Goal: Information Seeking & Learning: Learn about a topic

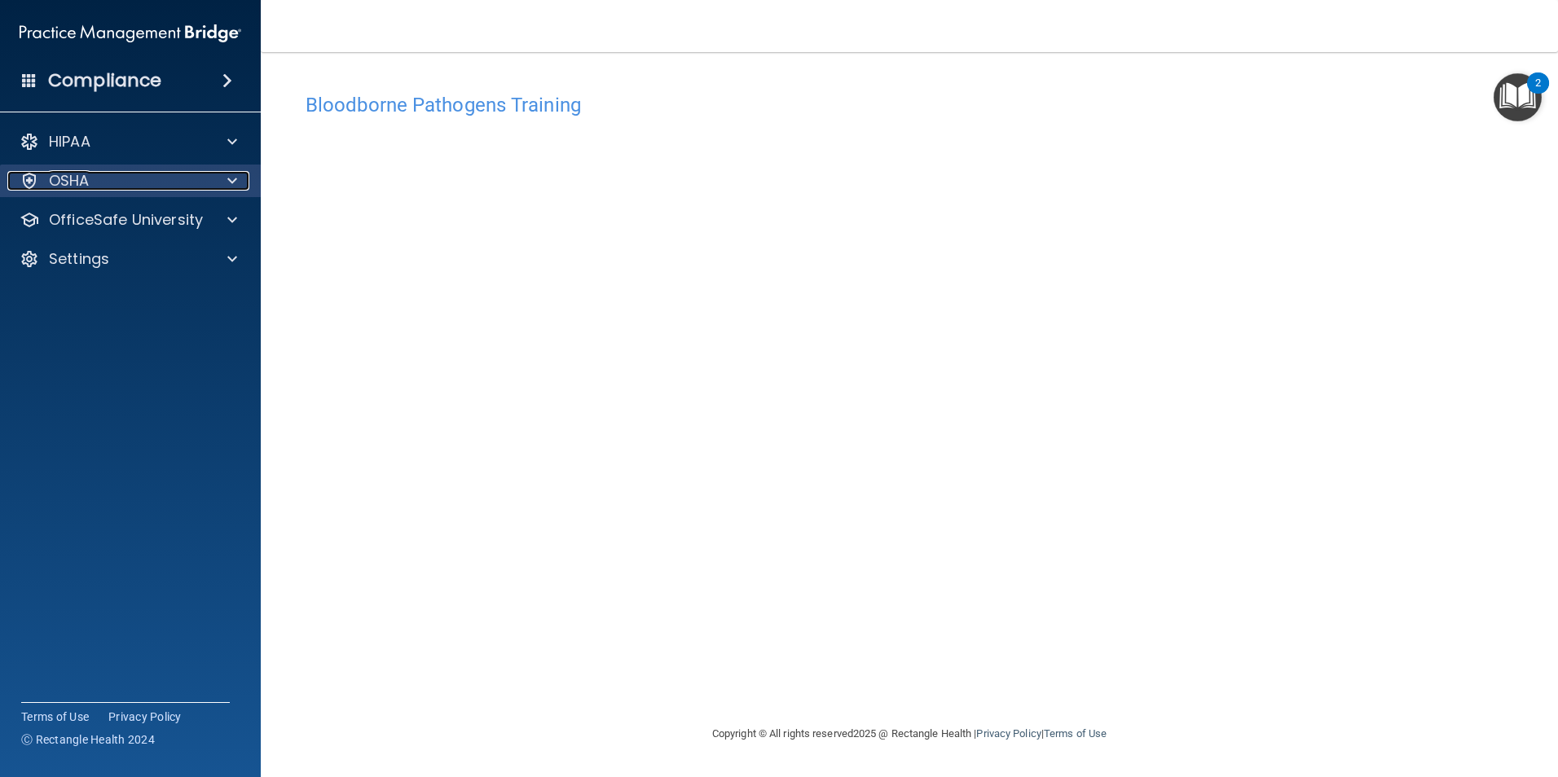
click at [226, 187] on div at bounding box center [229, 181] width 41 height 20
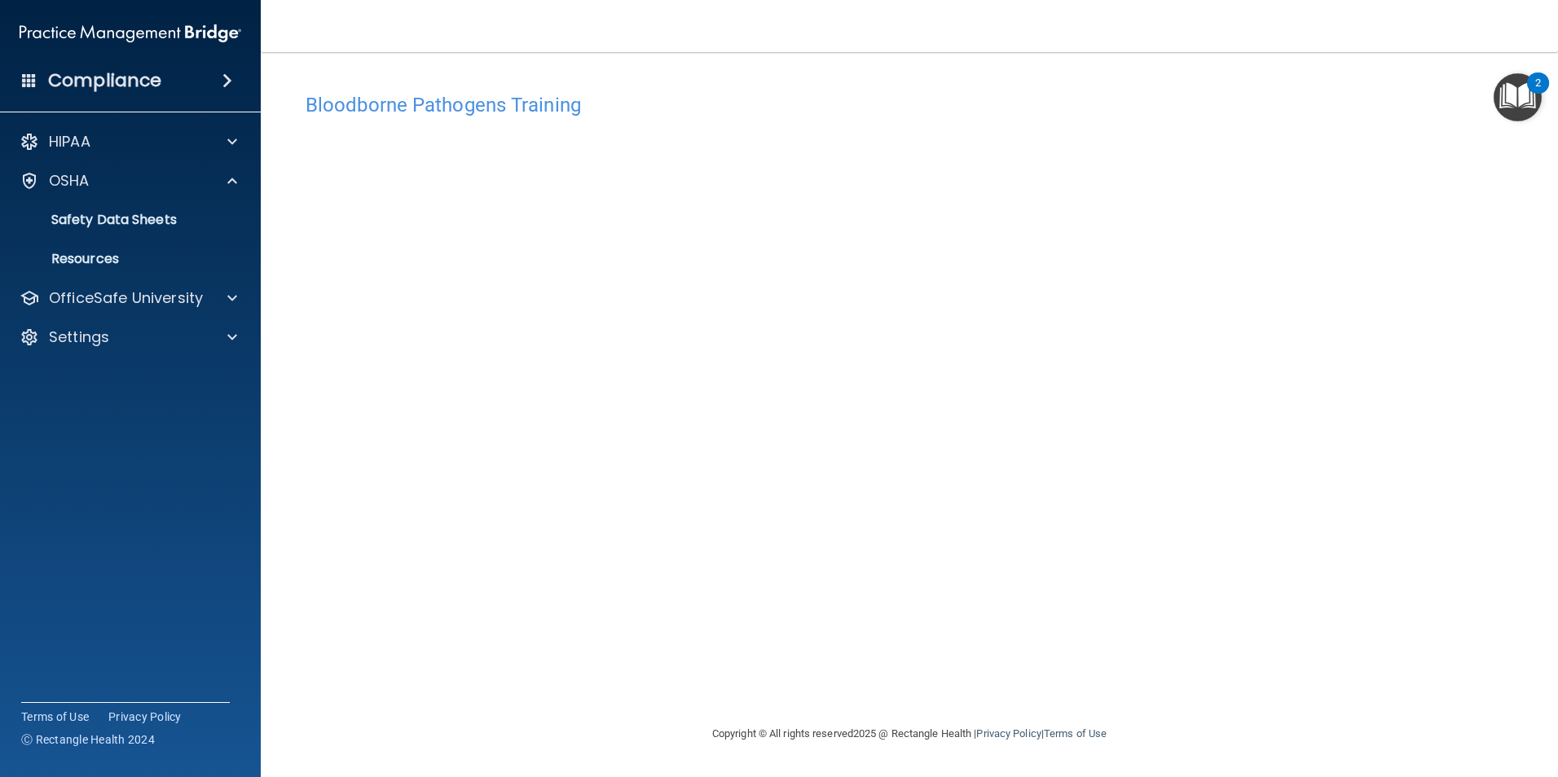
click at [229, 91] on div "Compliance" at bounding box center [130, 81] width 261 height 36
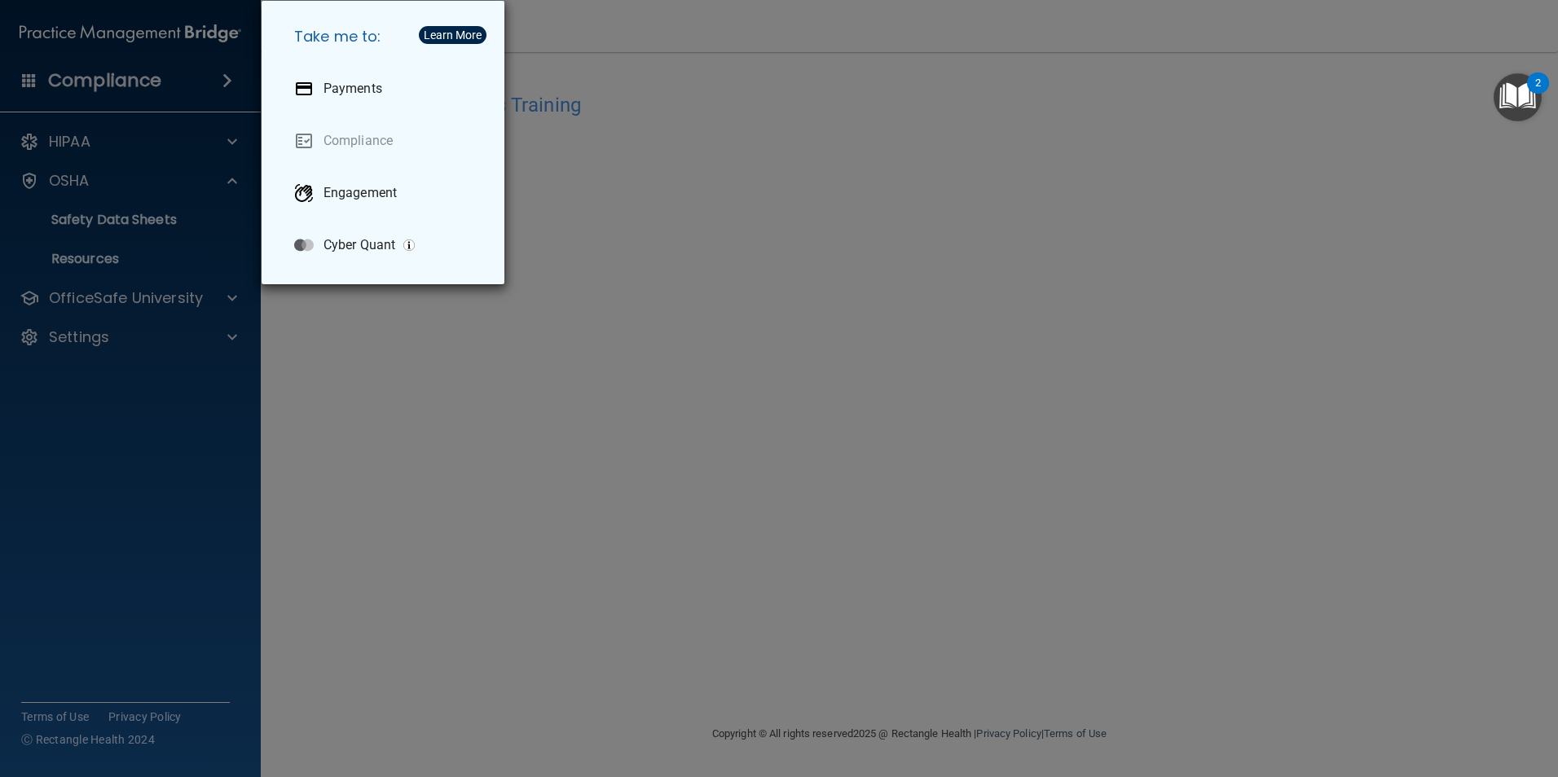
click at [229, 91] on div "Take me to: Payments Compliance Engagement Cyber Quant" at bounding box center [779, 388] width 1558 height 777
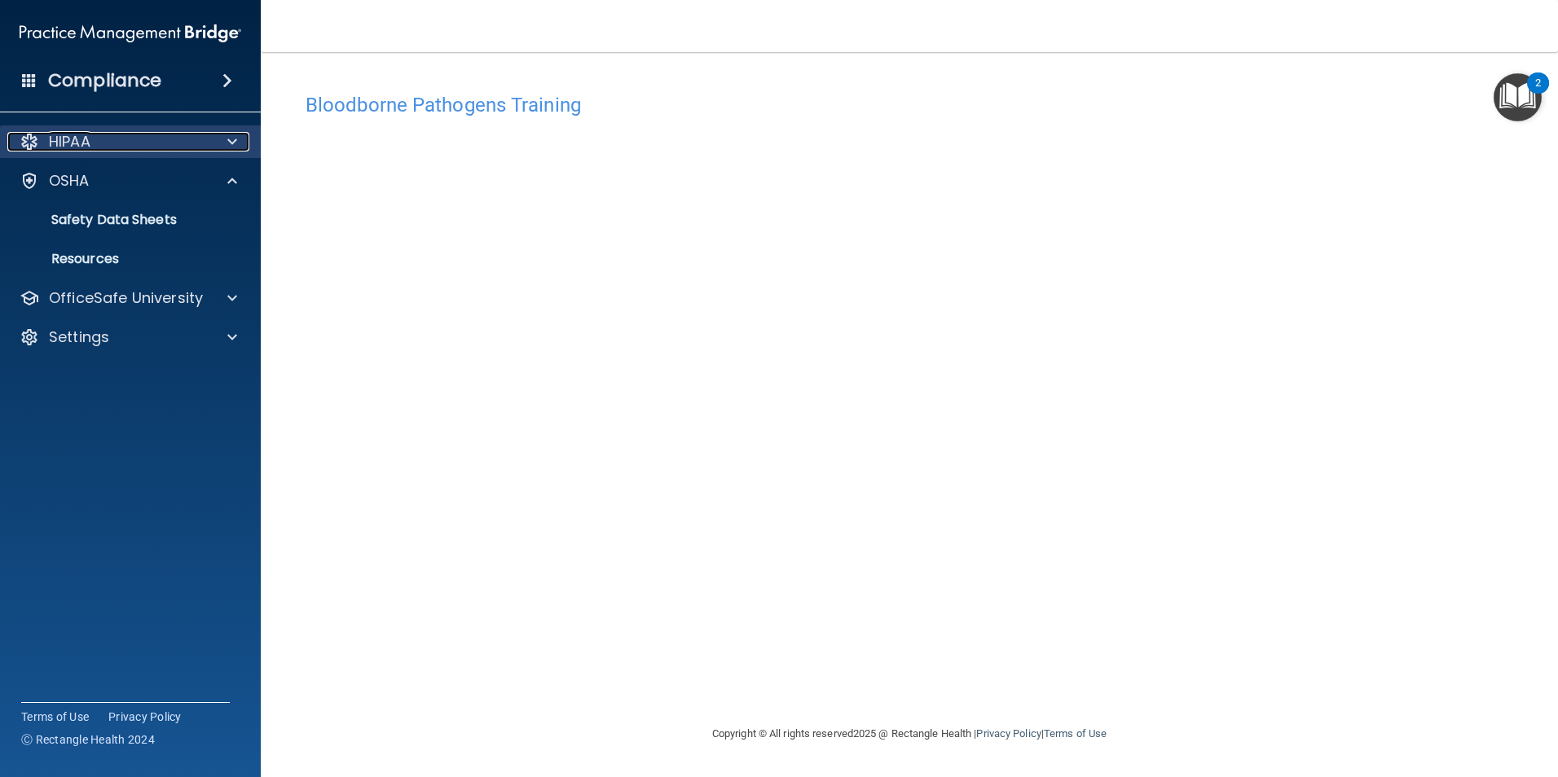
click at [226, 143] on div at bounding box center [229, 142] width 41 height 20
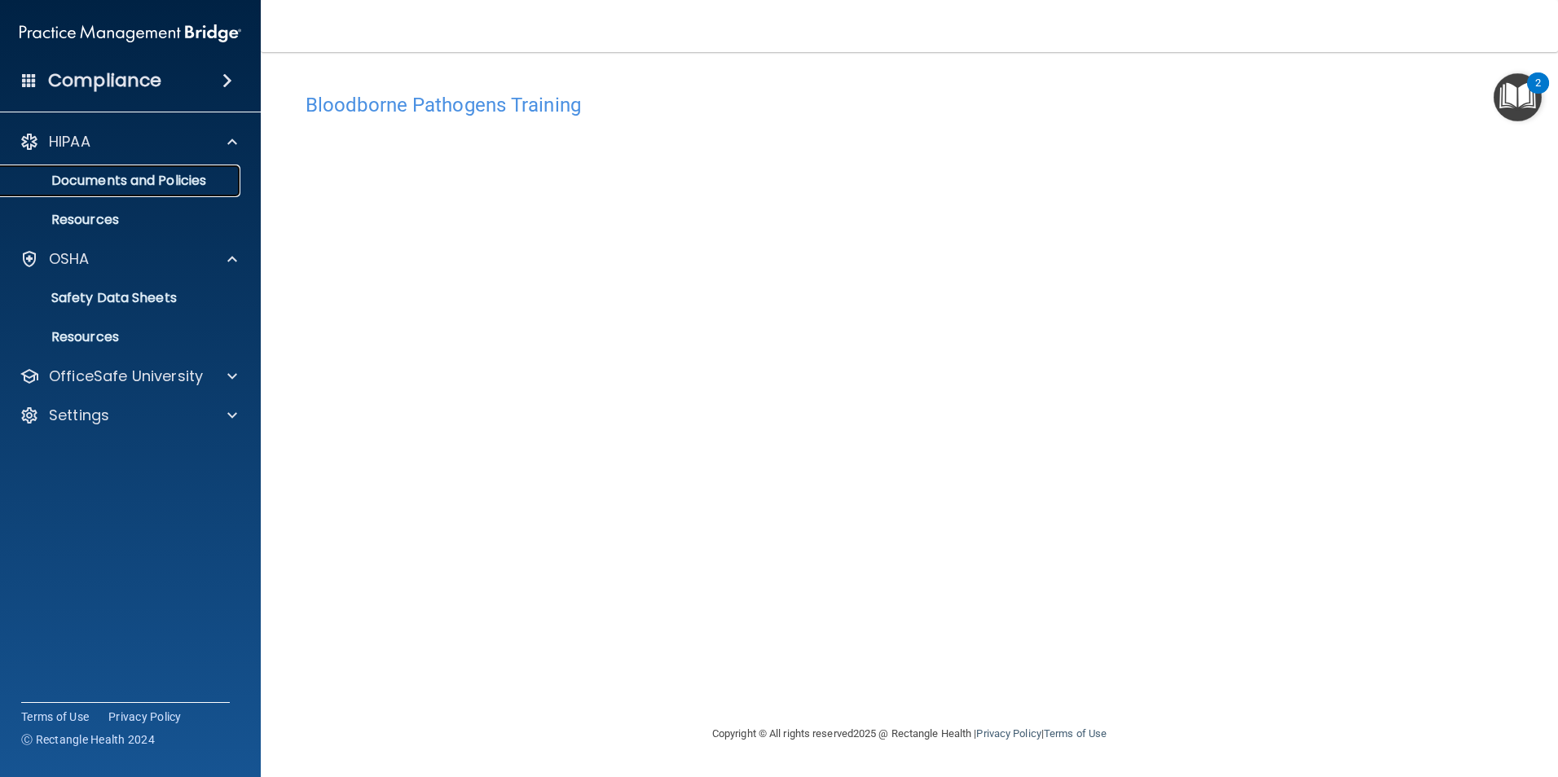
click at [221, 178] on p "Documents and Policies" at bounding box center [122, 181] width 222 height 16
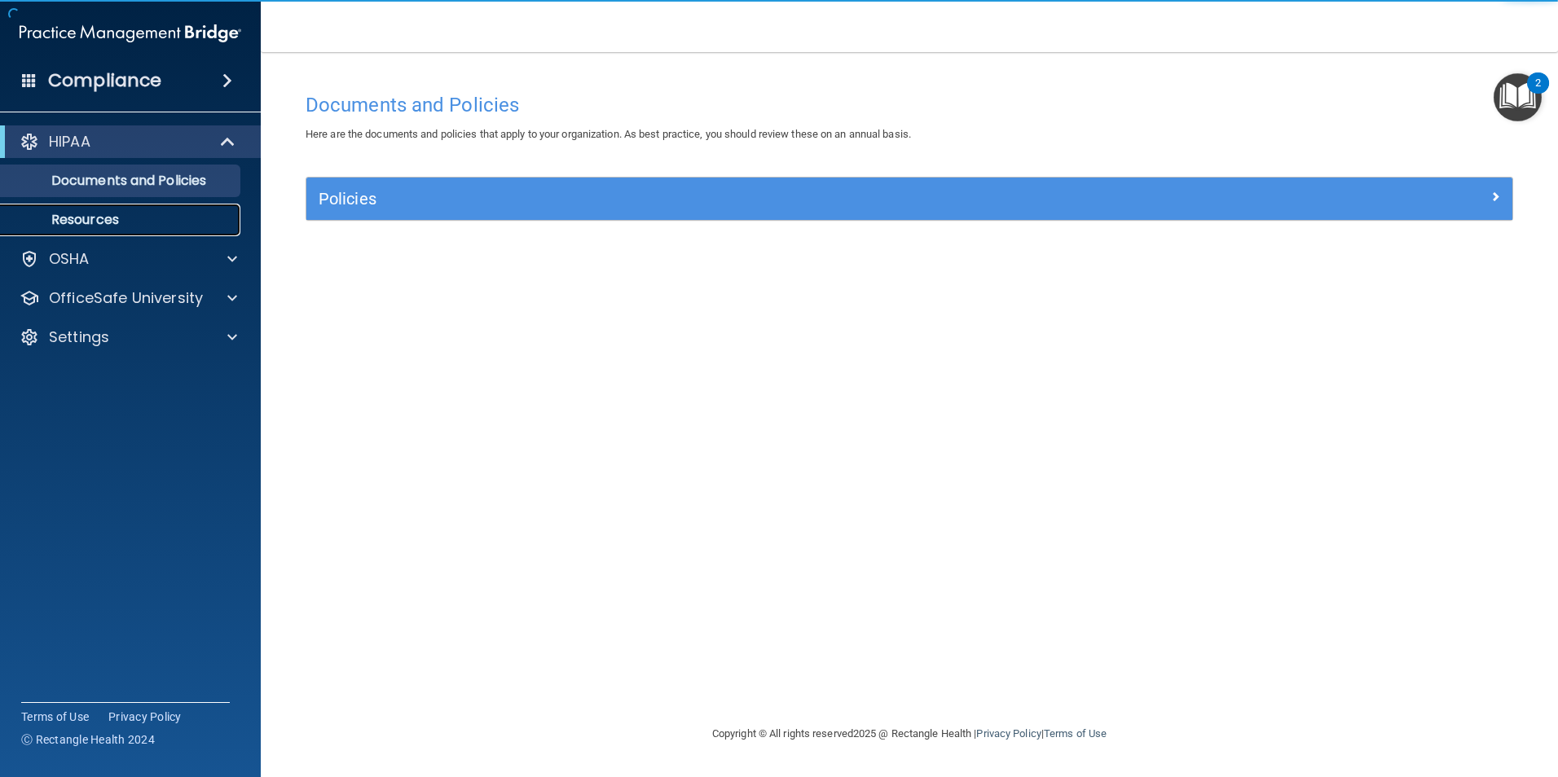
click at [222, 207] on link "Resources" at bounding box center [112, 220] width 257 height 33
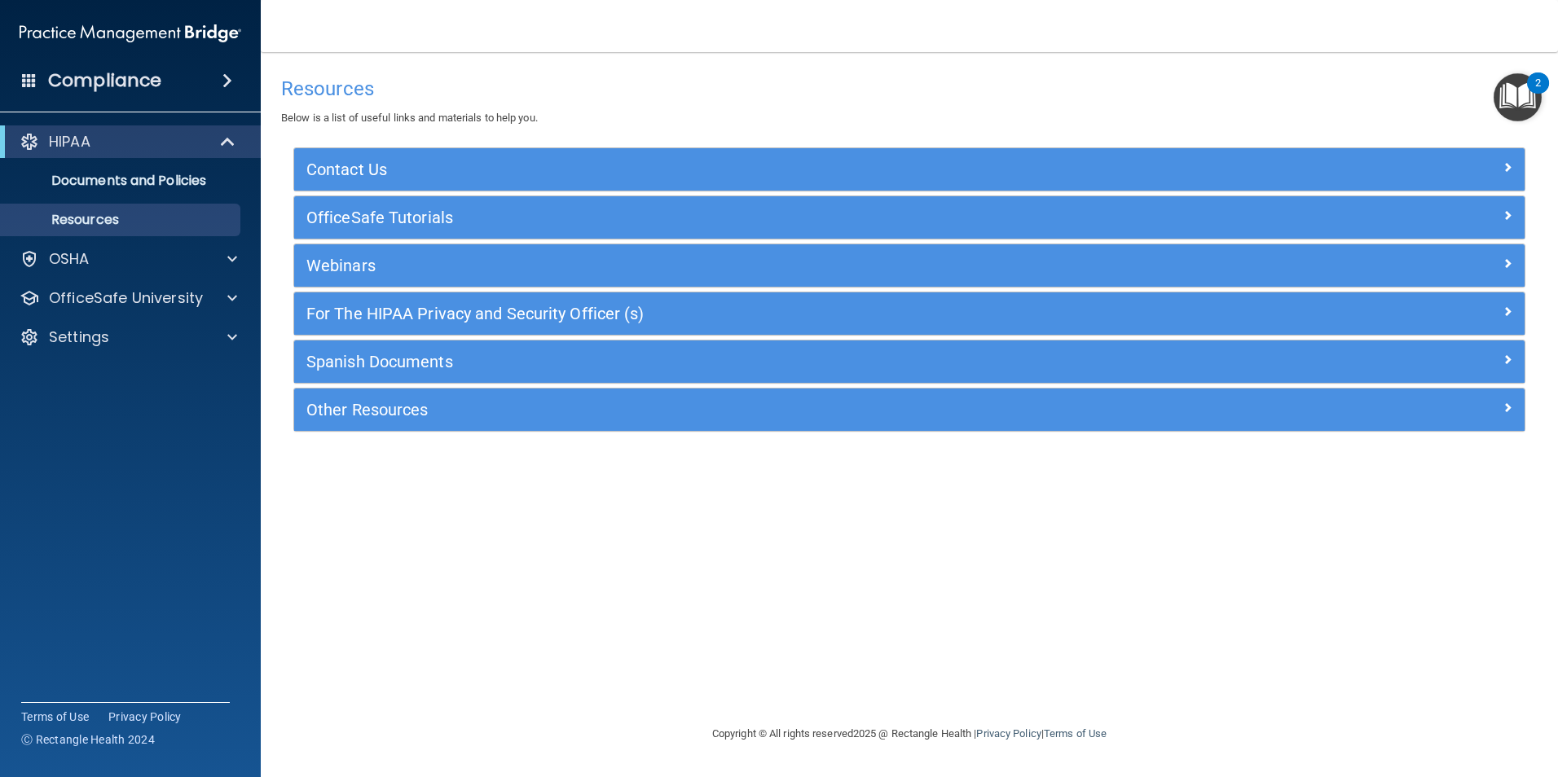
click at [1527, 86] on div "2" at bounding box center [1538, 82] width 22 height 21
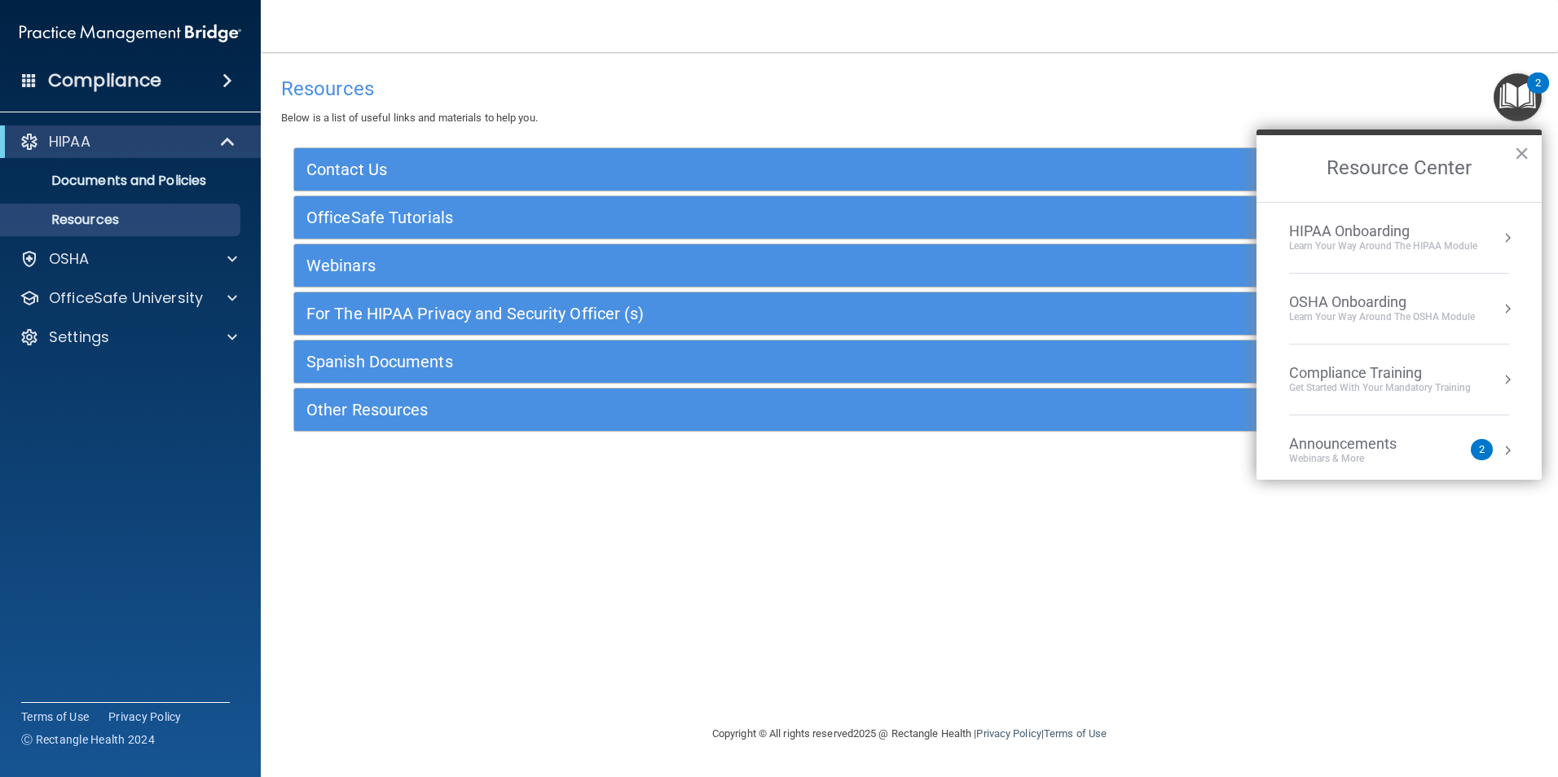
click at [1400, 379] on div "Compliance Training" at bounding box center [1380, 373] width 182 height 18
click at [1367, 232] on div "HIPAA Training for Members" at bounding box center [1360, 229] width 182 height 15
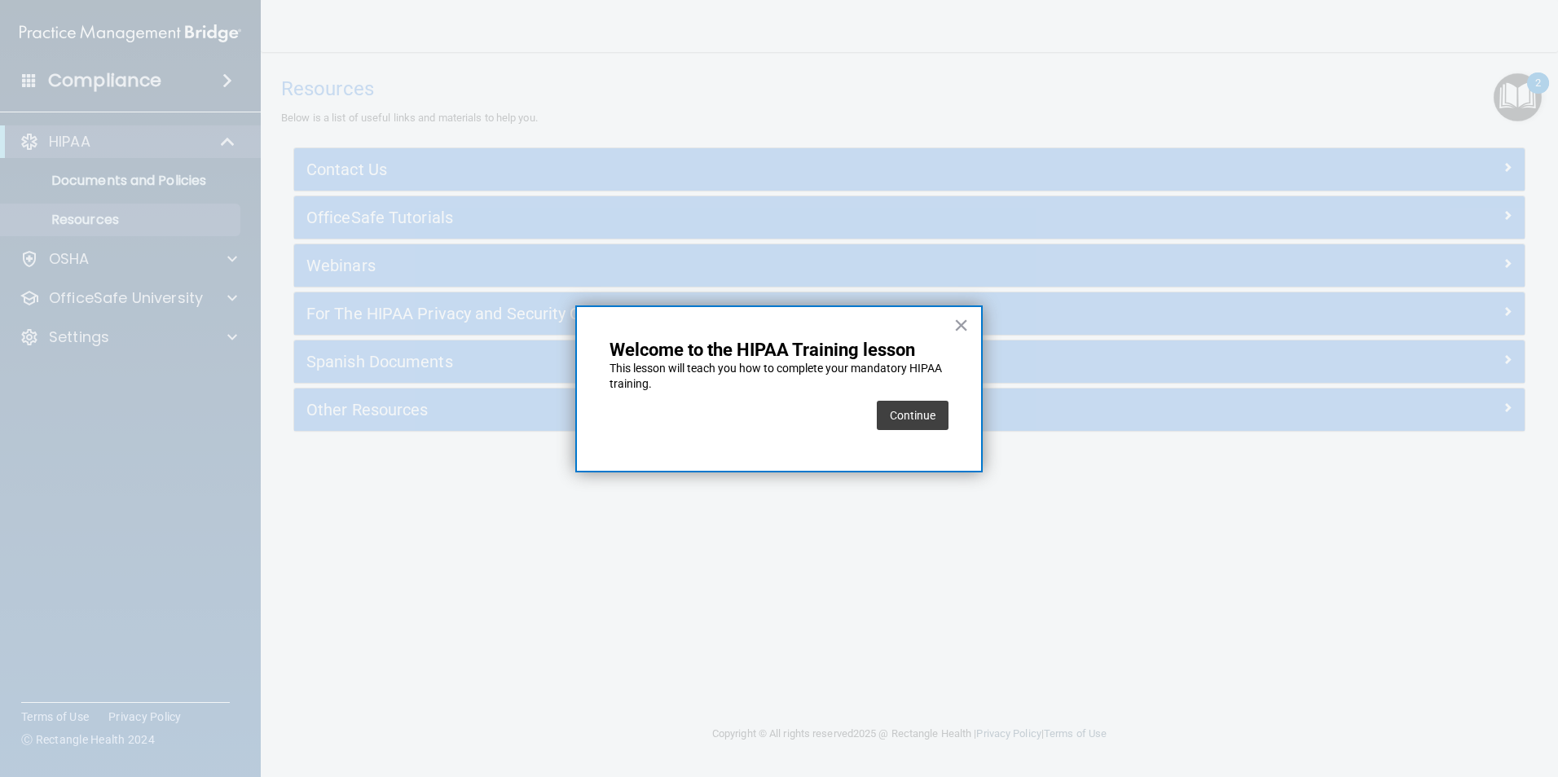
click at [898, 417] on button "Continue" at bounding box center [913, 415] width 72 height 29
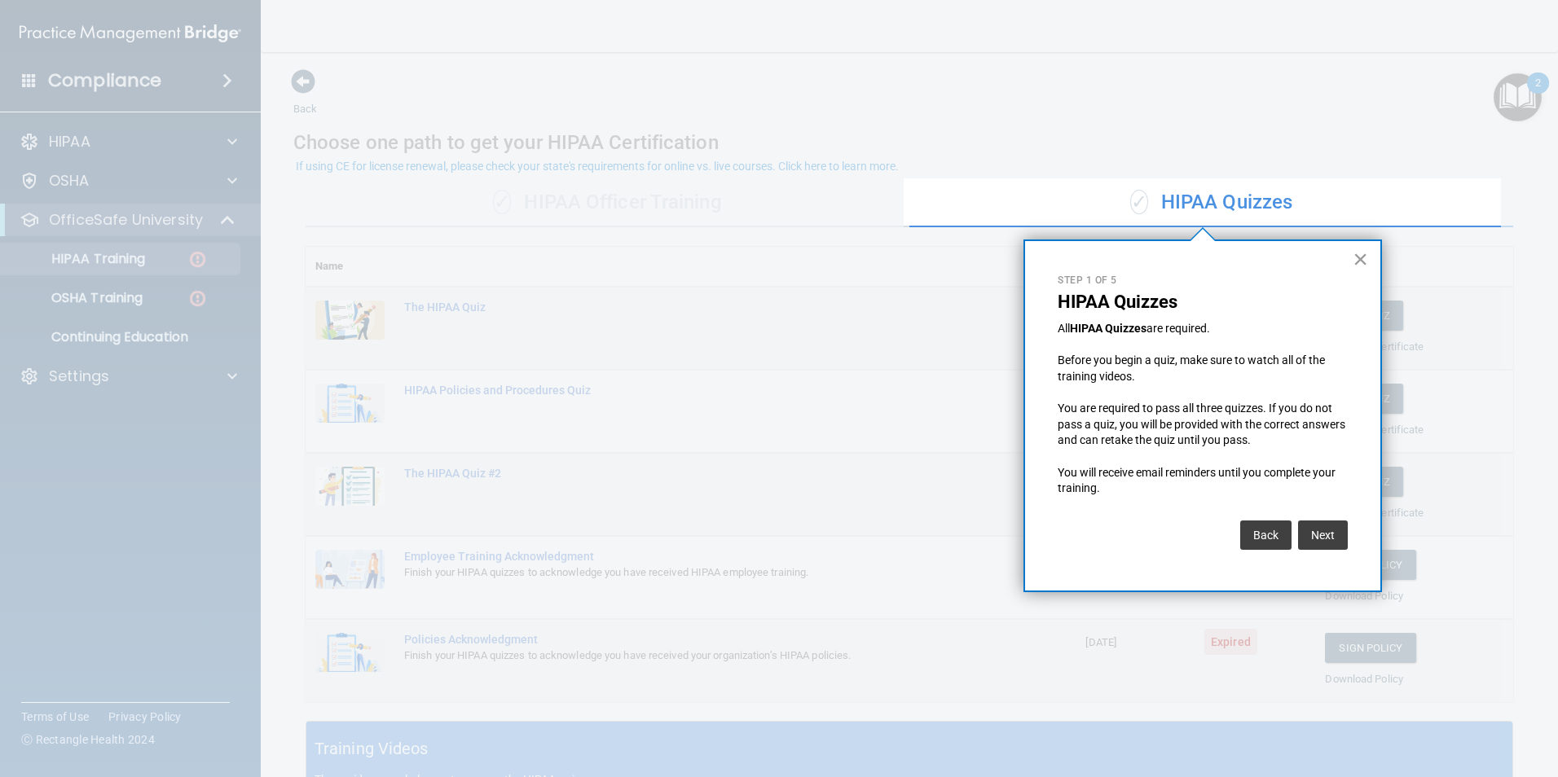
click at [1361, 259] on button "×" at bounding box center [1359, 259] width 15 height 26
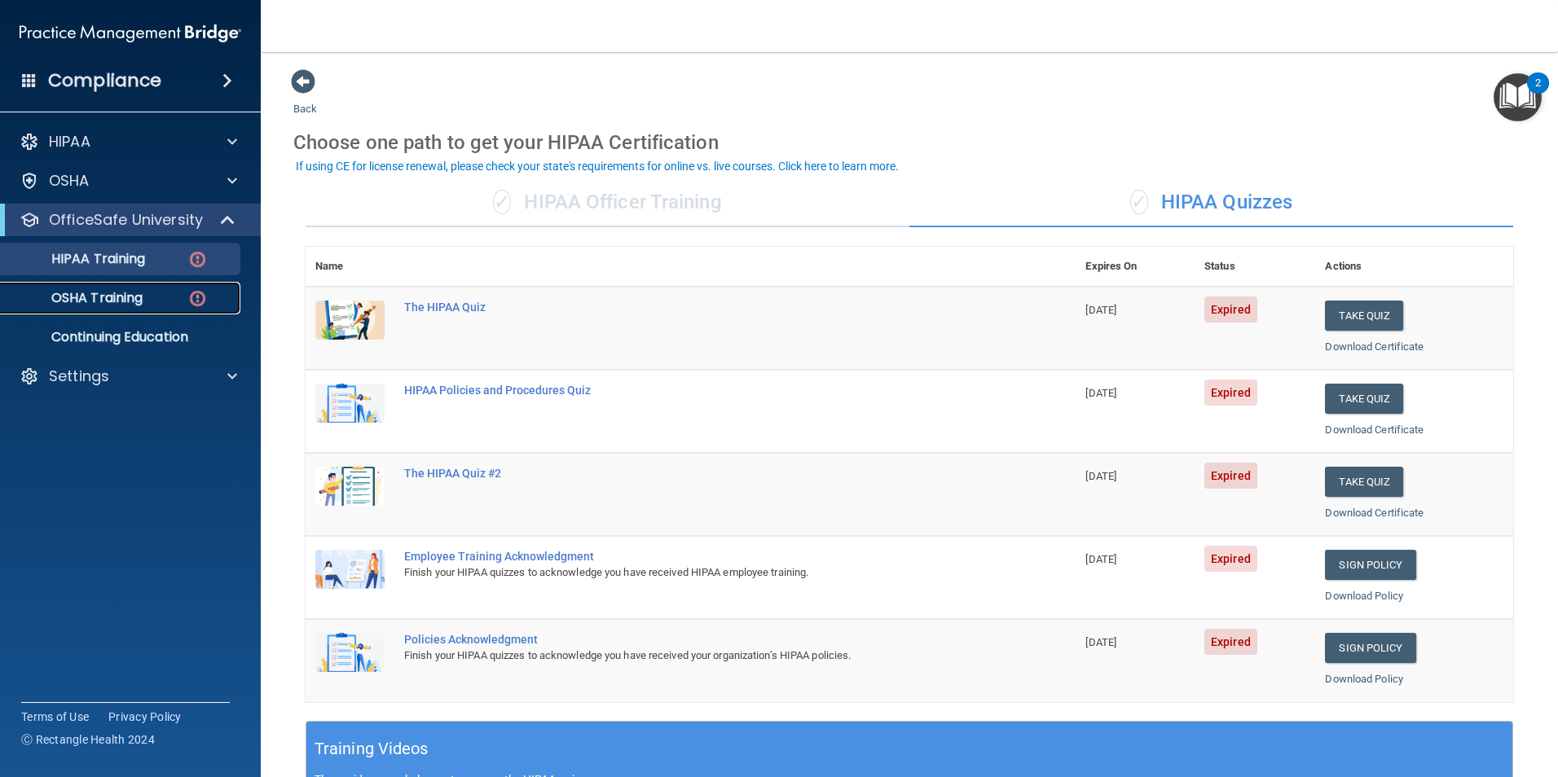
click at [134, 305] on p "OSHA Training" at bounding box center [77, 298] width 132 height 16
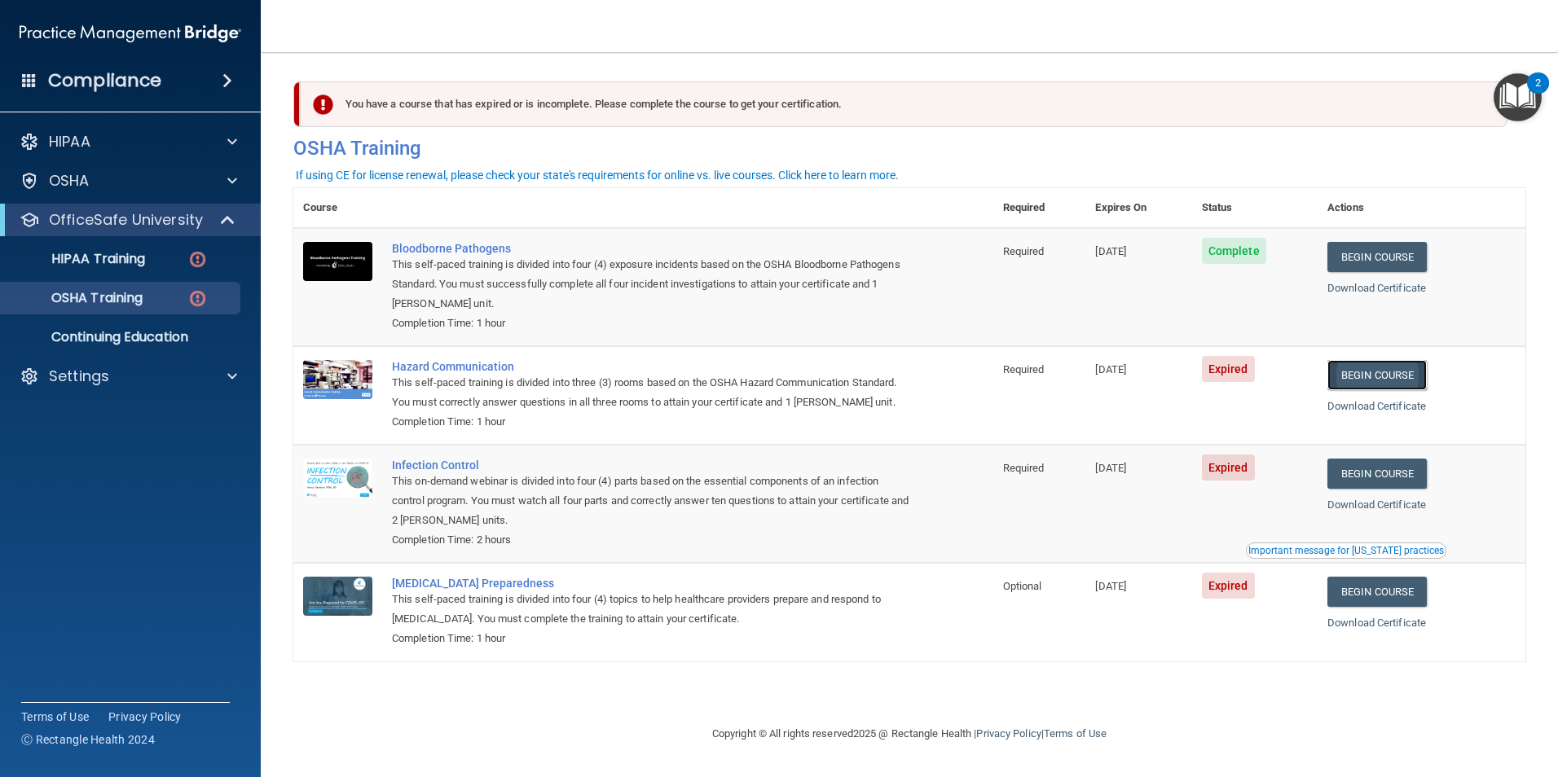
click at [1363, 381] on link "Begin Course" at bounding box center [1376, 375] width 99 height 30
click at [1426, 472] on link "Begin Course" at bounding box center [1376, 474] width 99 height 30
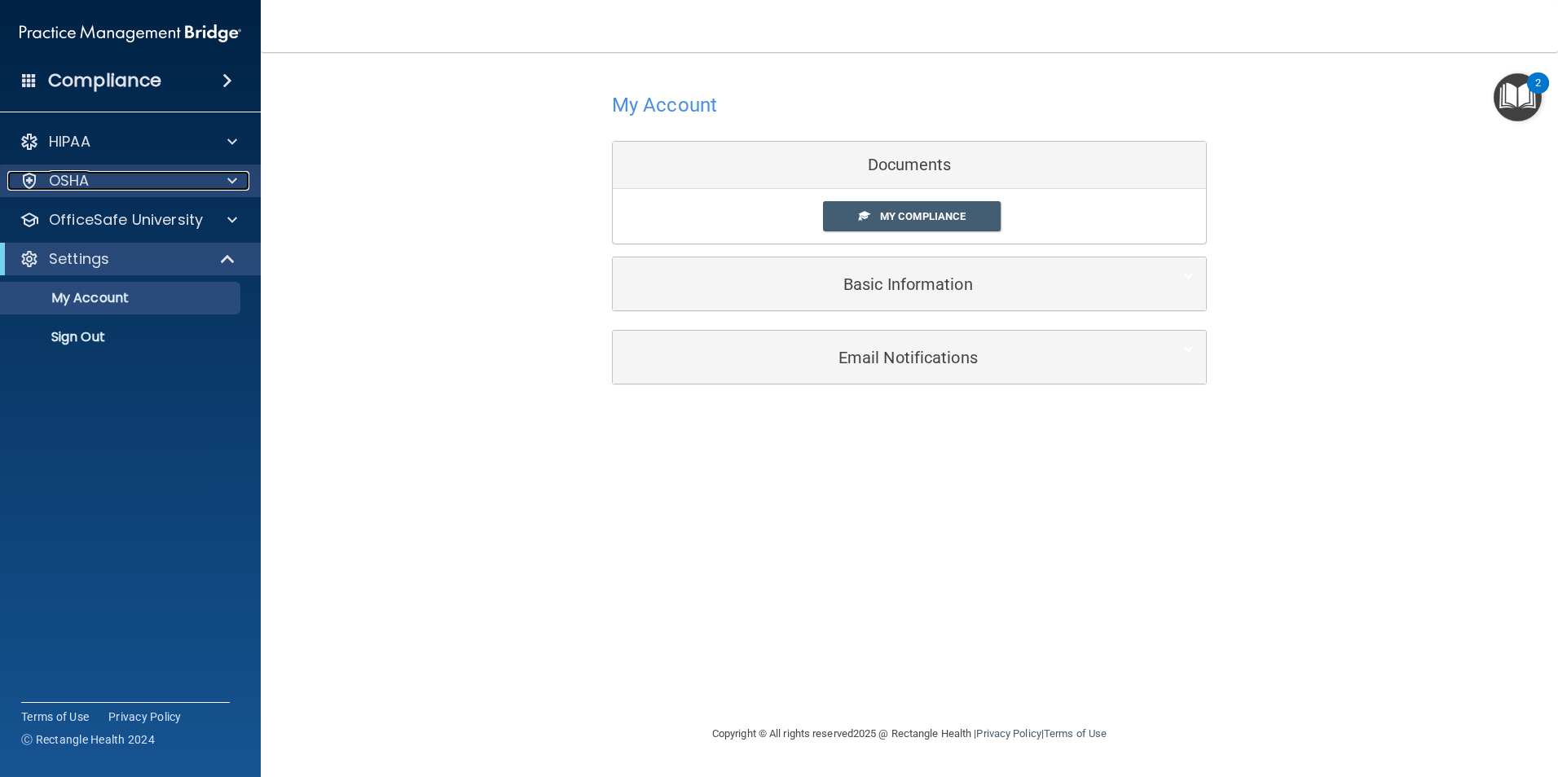
click at [235, 182] on span at bounding box center [232, 181] width 10 height 20
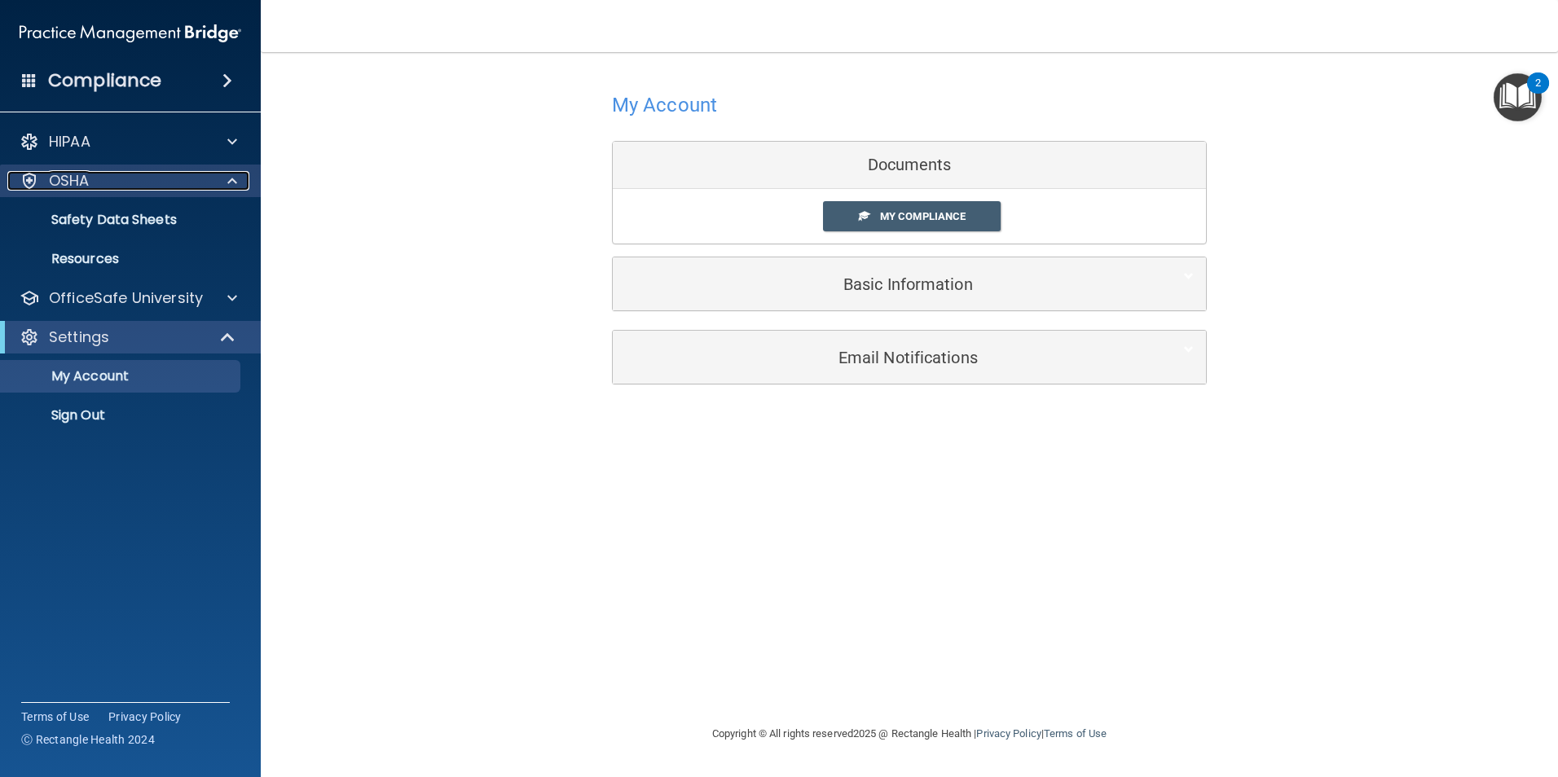
click at [235, 182] on span at bounding box center [232, 181] width 10 height 20
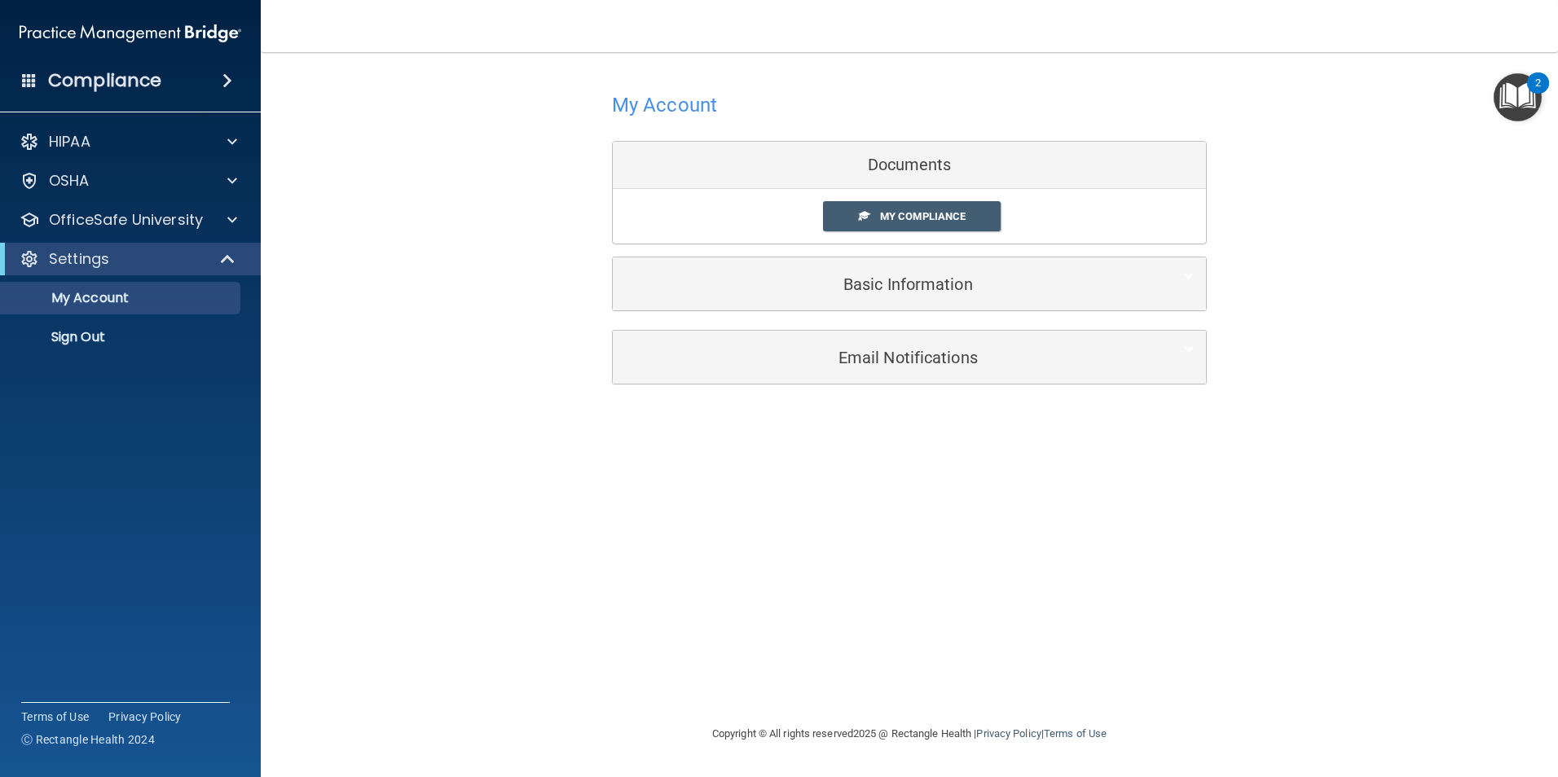
click at [225, 90] on span at bounding box center [227, 81] width 10 height 20
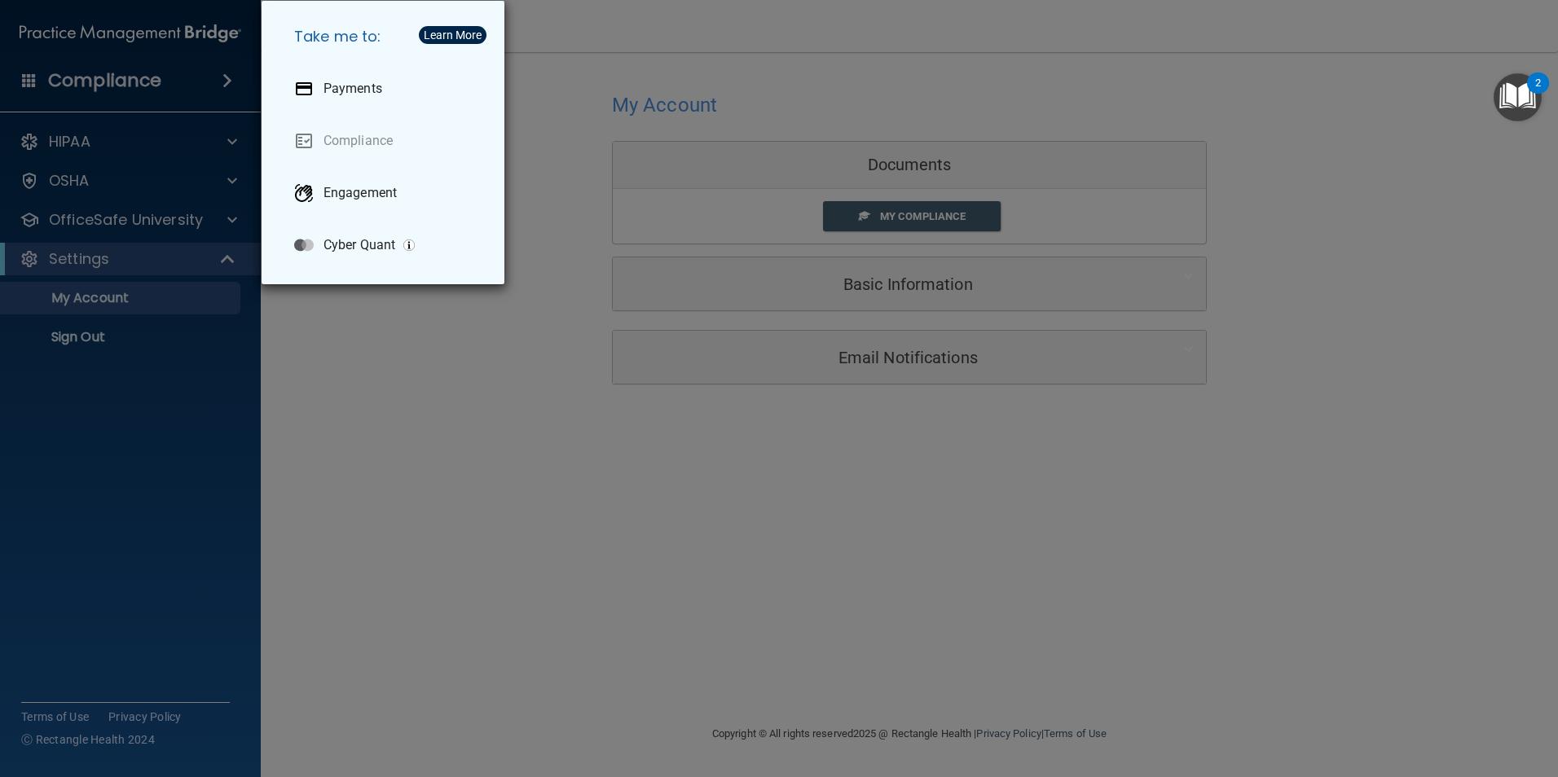
click at [225, 90] on div "Take me to: Payments Compliance Engagement Cyber Quant" at bounding box center [779, 388] width 1558 height 777
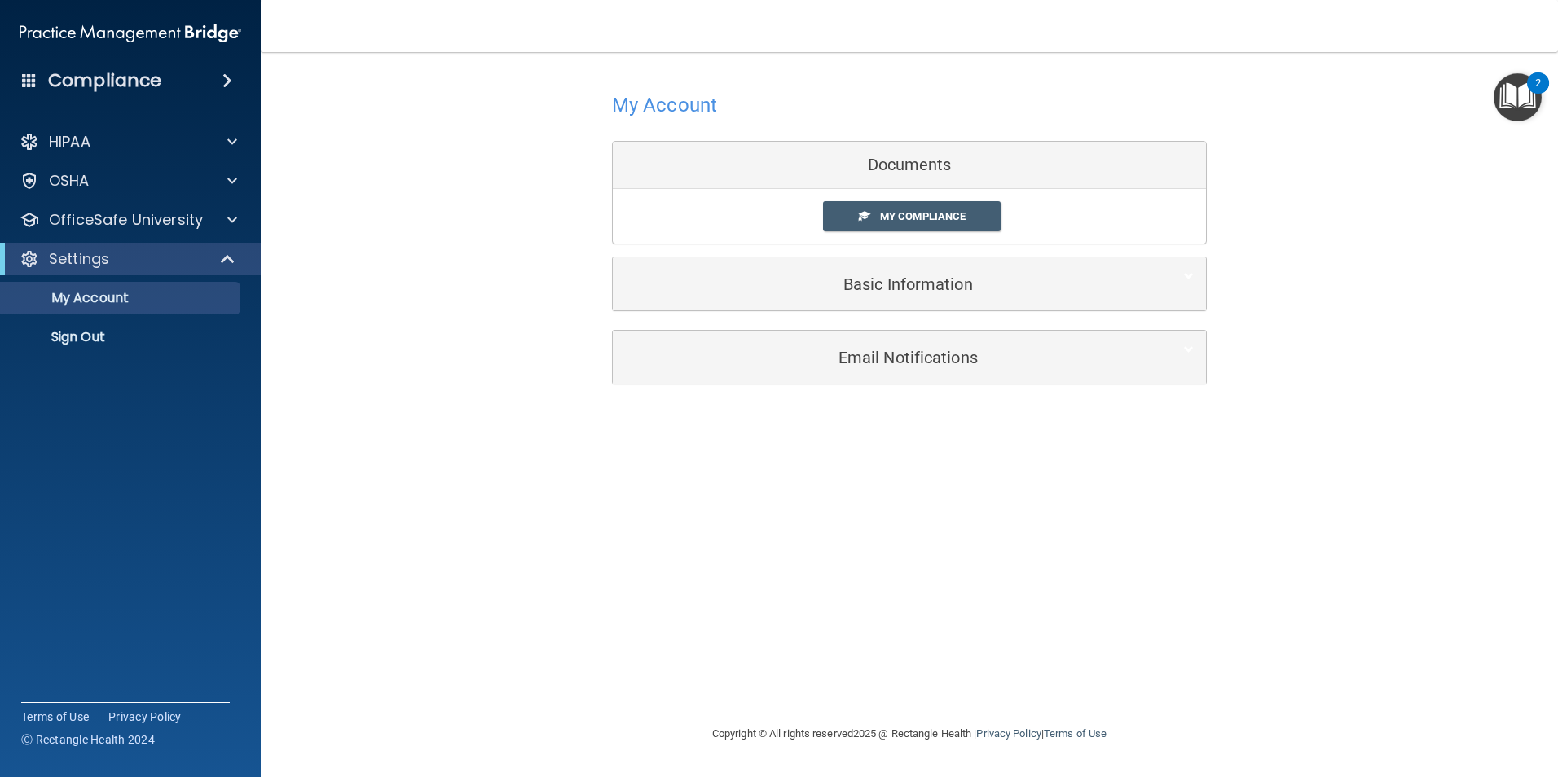
click at [1504, 86] on img "Open Resource Center, 2 new notifications" at bounding box center [1517, 97] width 48 height 48
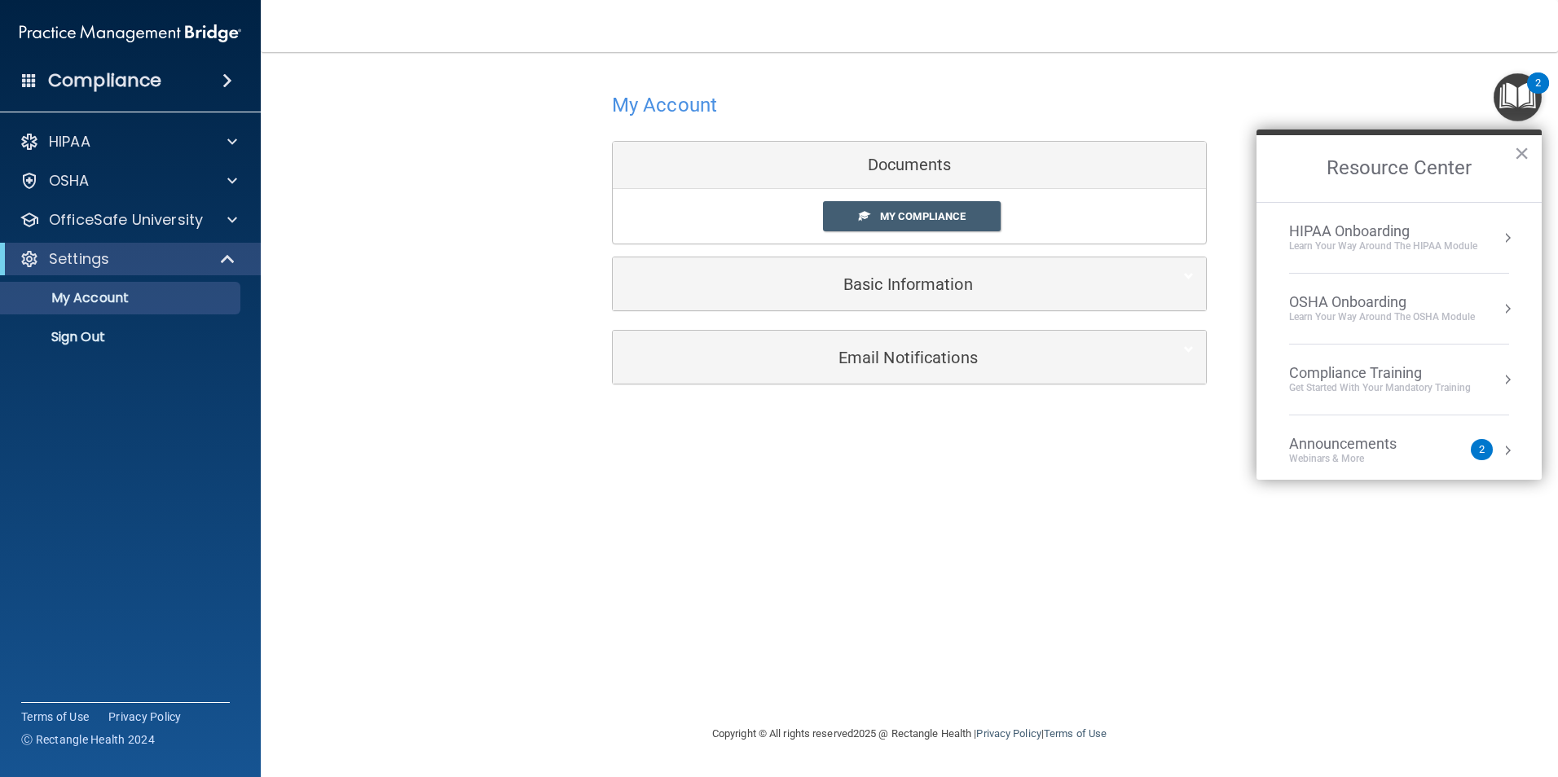
click at [1381, 388] on div "Get Started with your mandatory training" at bounding box center [1380, 388] width 182 height 14
click at [1271, 230] on div "HIPAA Training for Members" at bounding box center [1360, 229] width 182 height 15
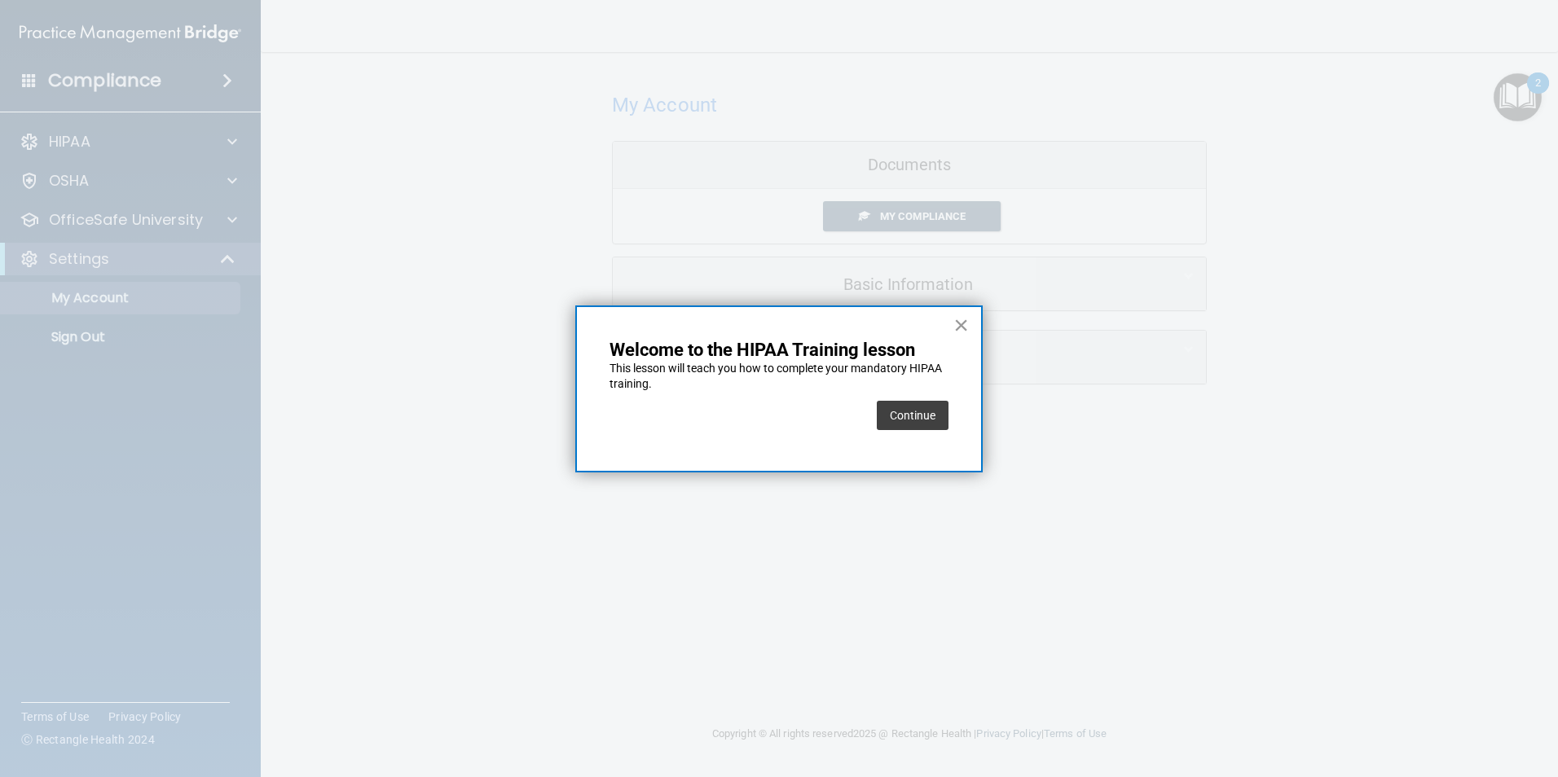
click at [966, 324] on button "×" at bounding box center [960, 325] width 15 height 26
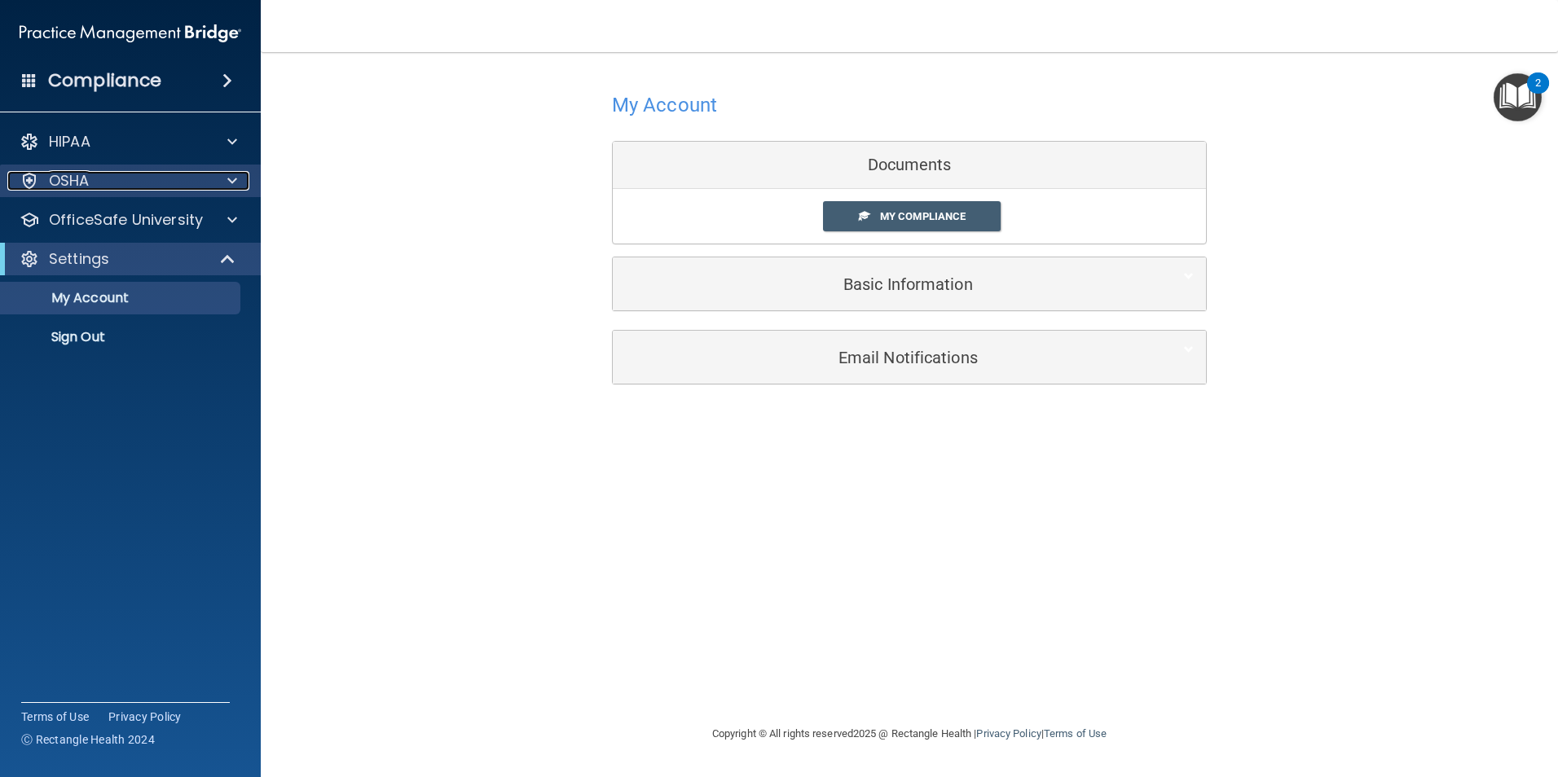
click at [231, 184] on span at bounding box center [232, 181] width 10 height 20
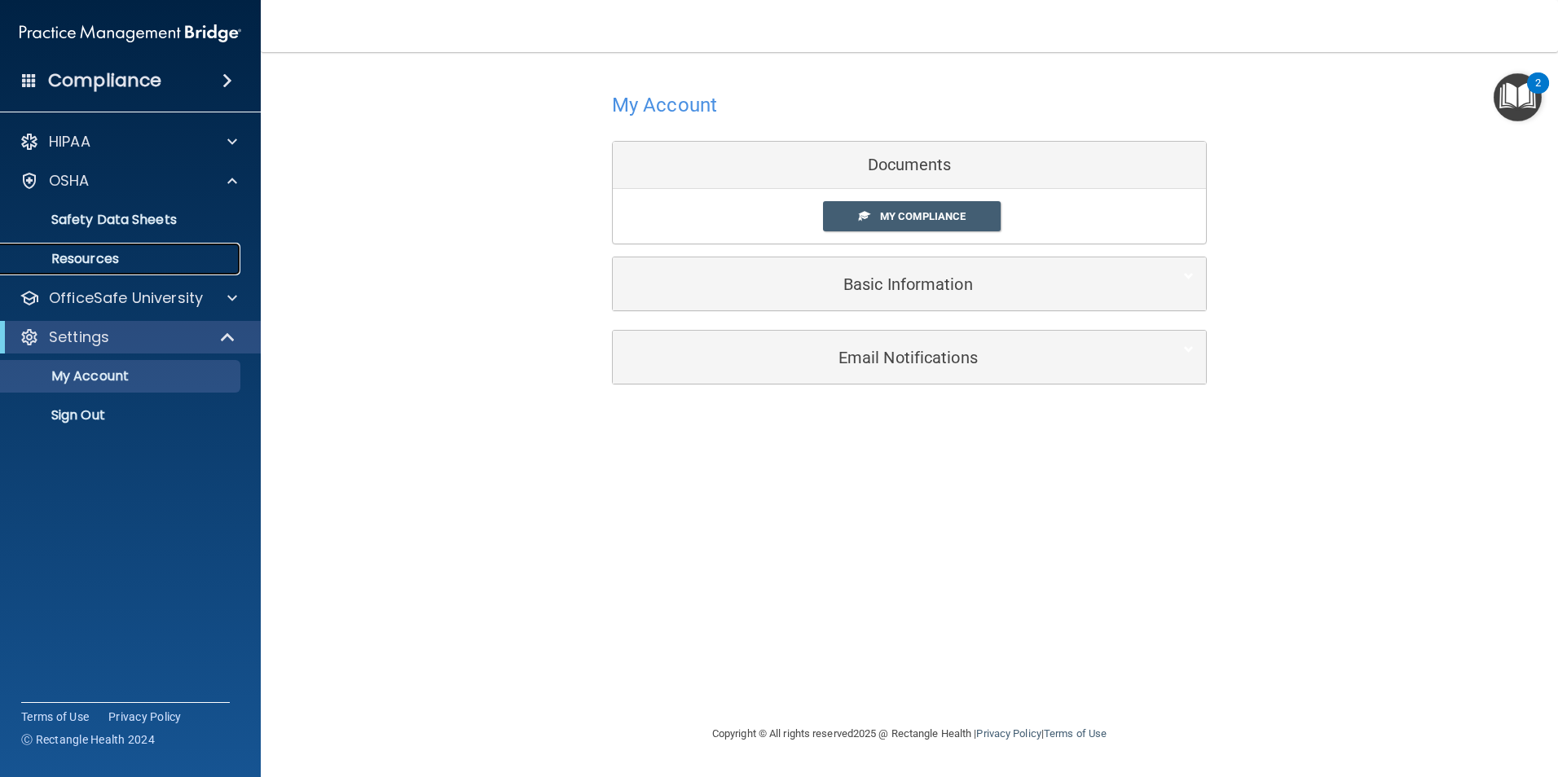
click at [215, 262] on p "Resources" at bounding box center [122, 259] width 222 height 16
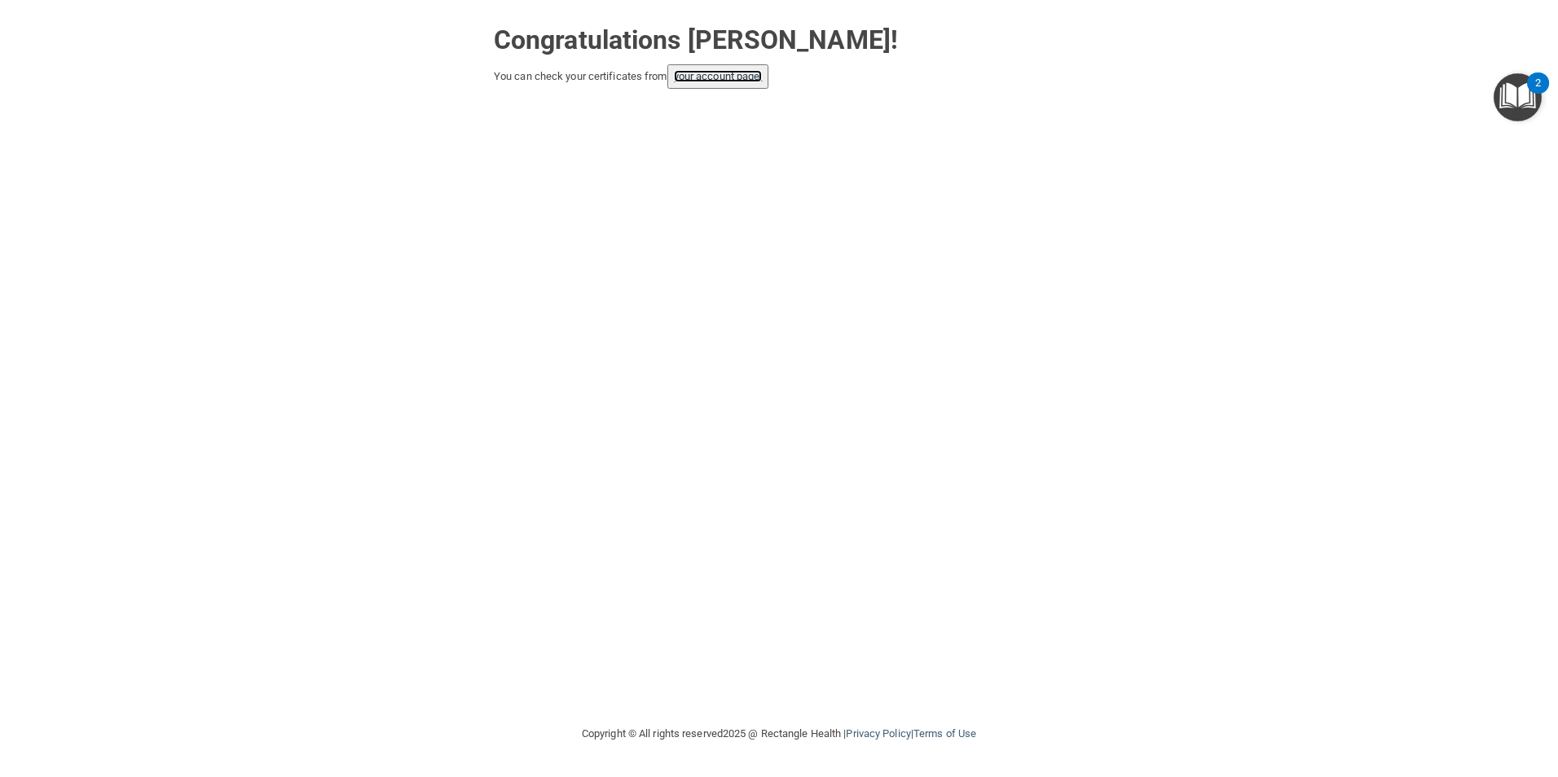
click at [715, 81] on link "your account page!" at bounding box center [718, 76] width 89 height 12
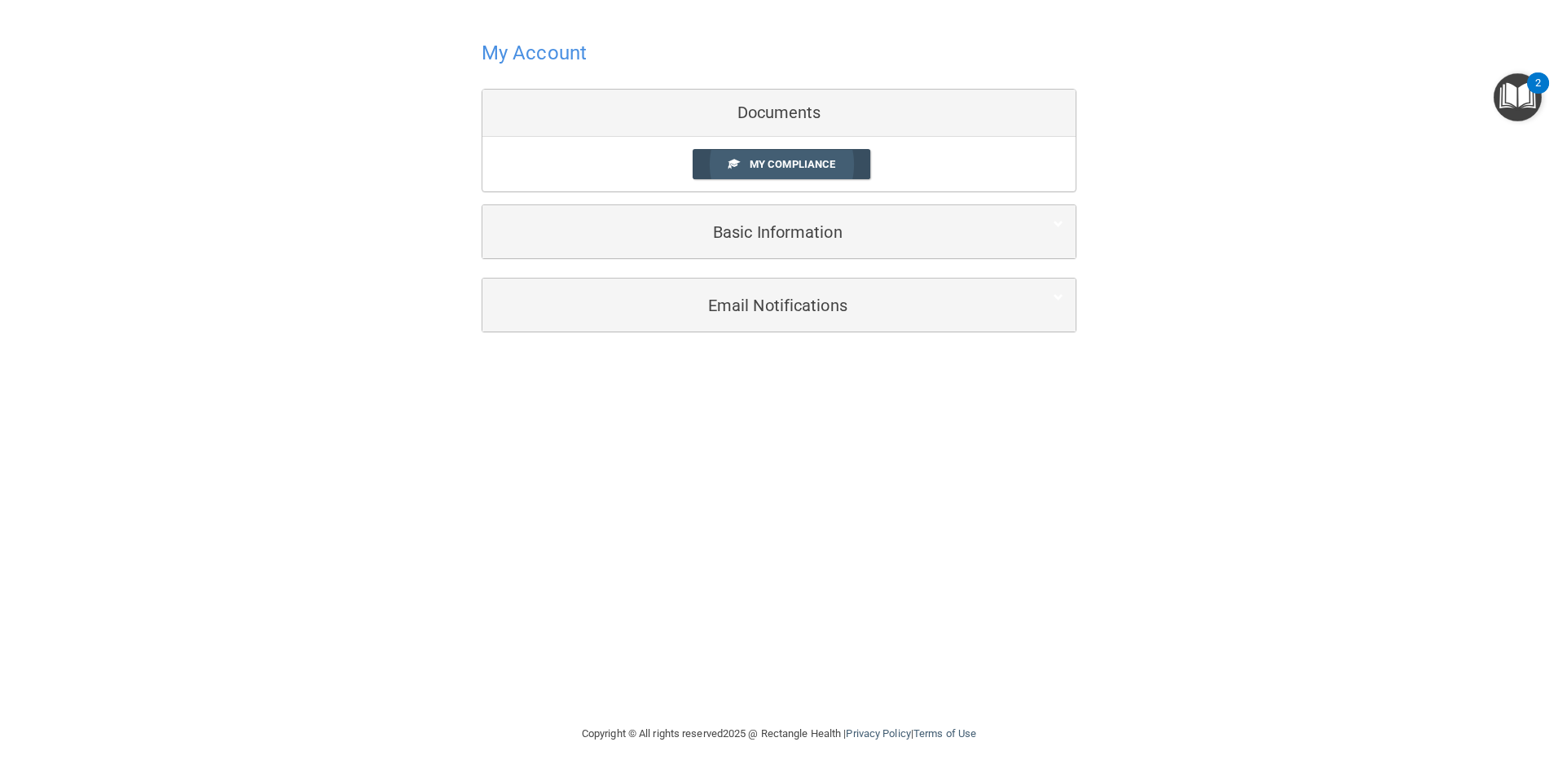
click at [792, 160] on span "My Compliance" at bounding box center [792, 164] width 86 height 12
